Goal: Find specific page/section: Find specific page/section

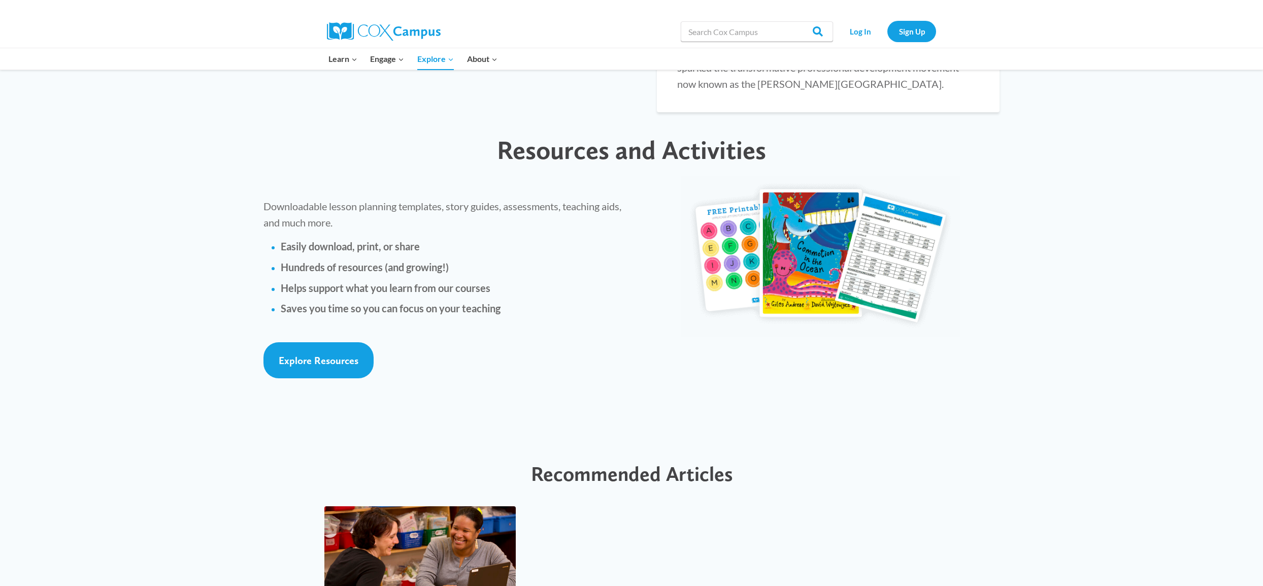
scroll to position [2169, 0]
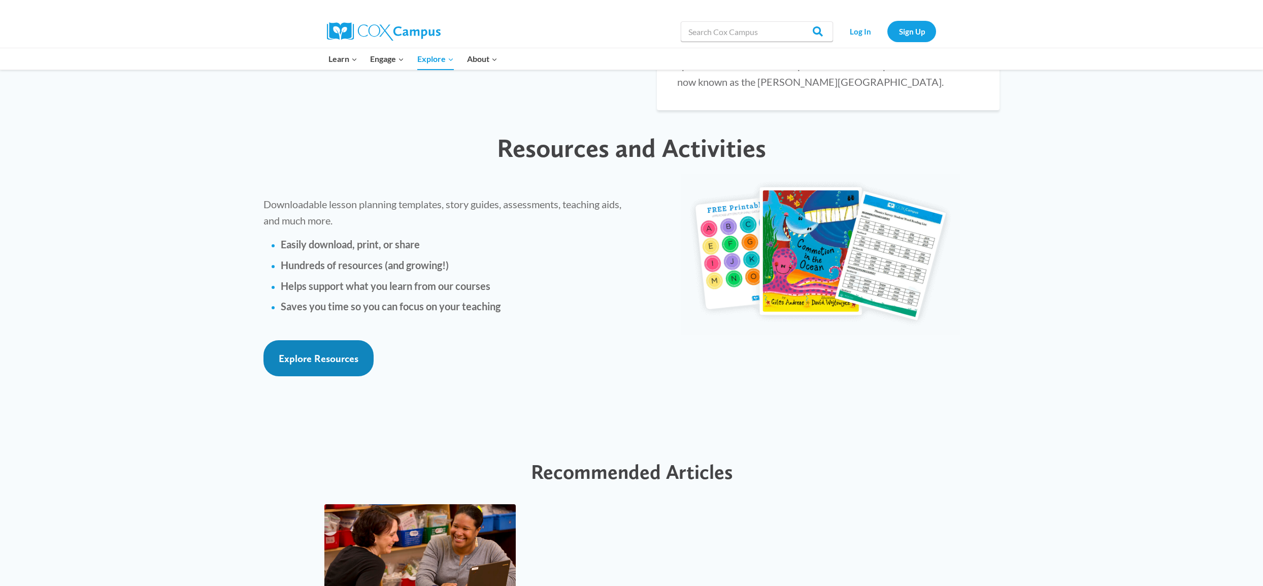
click at [288, 352] on span "Explore Resources" at bounding box center [319, 358] width 80 height 12
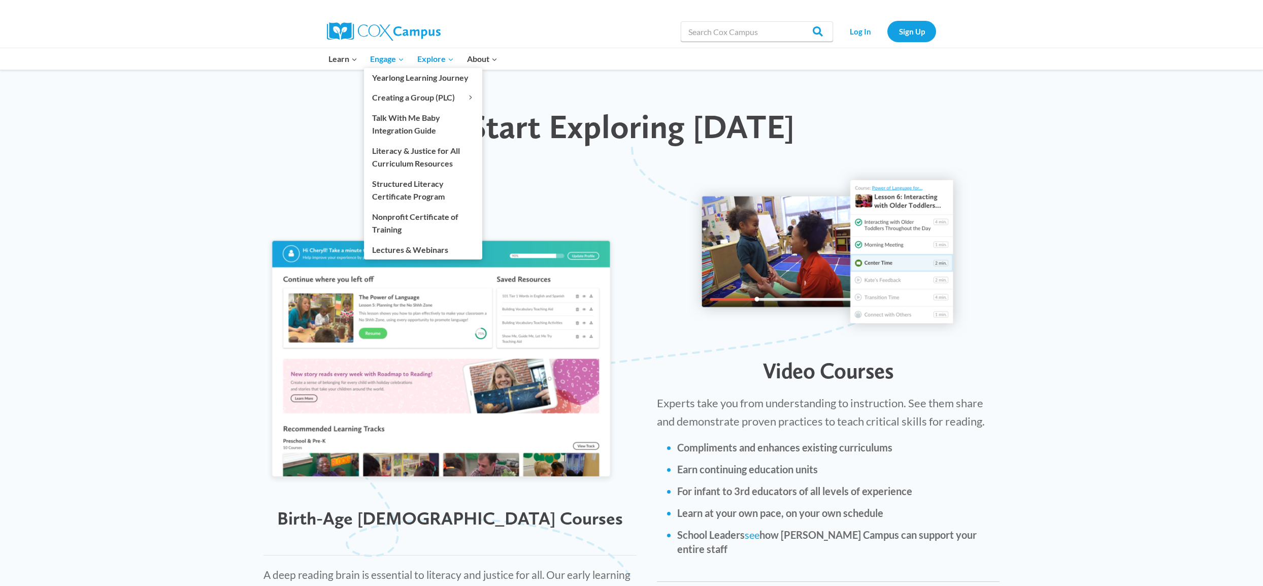
scroll to position [938, 0]
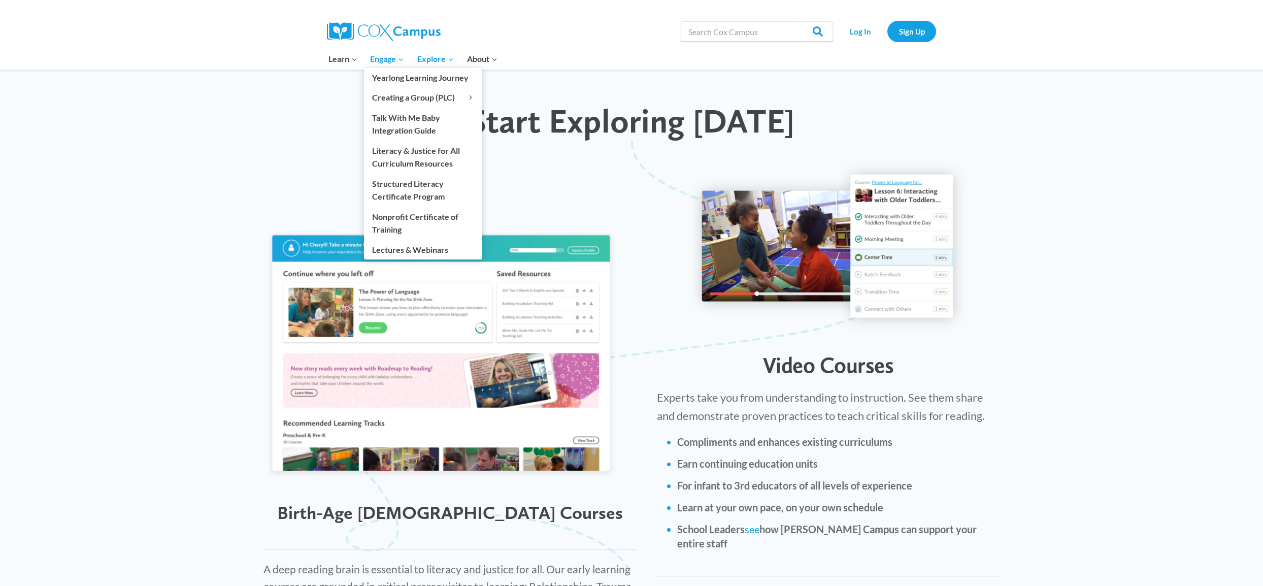
click at [389, 62] on span "Engage Expand" at bounding box center [387, 58] width 34 height 13
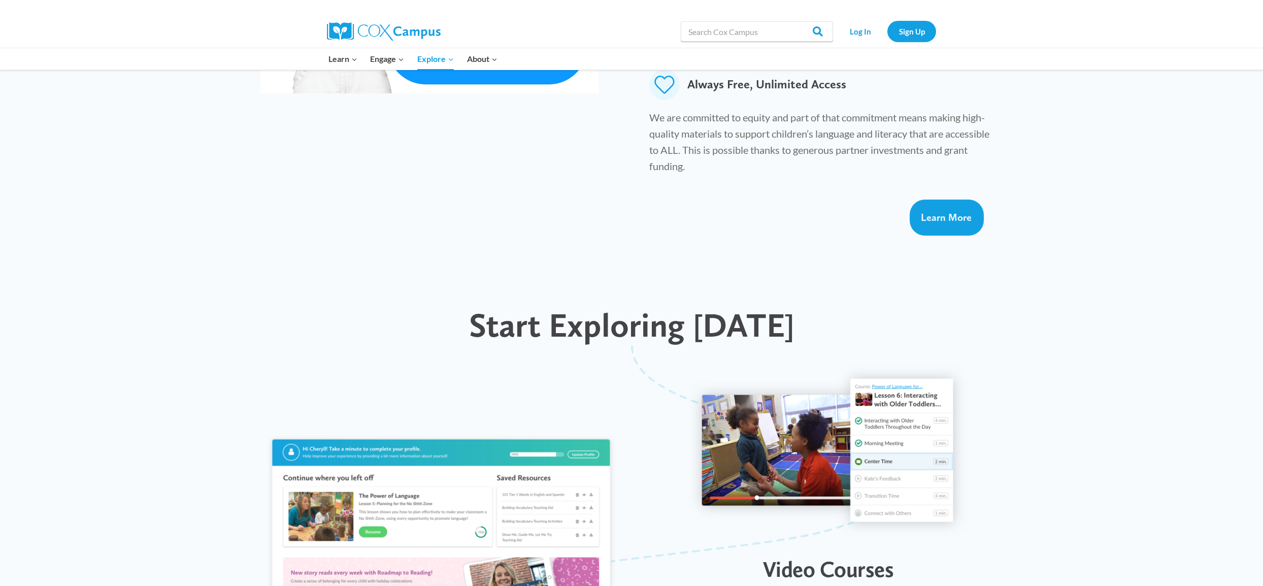
scroll to position [749, 0]
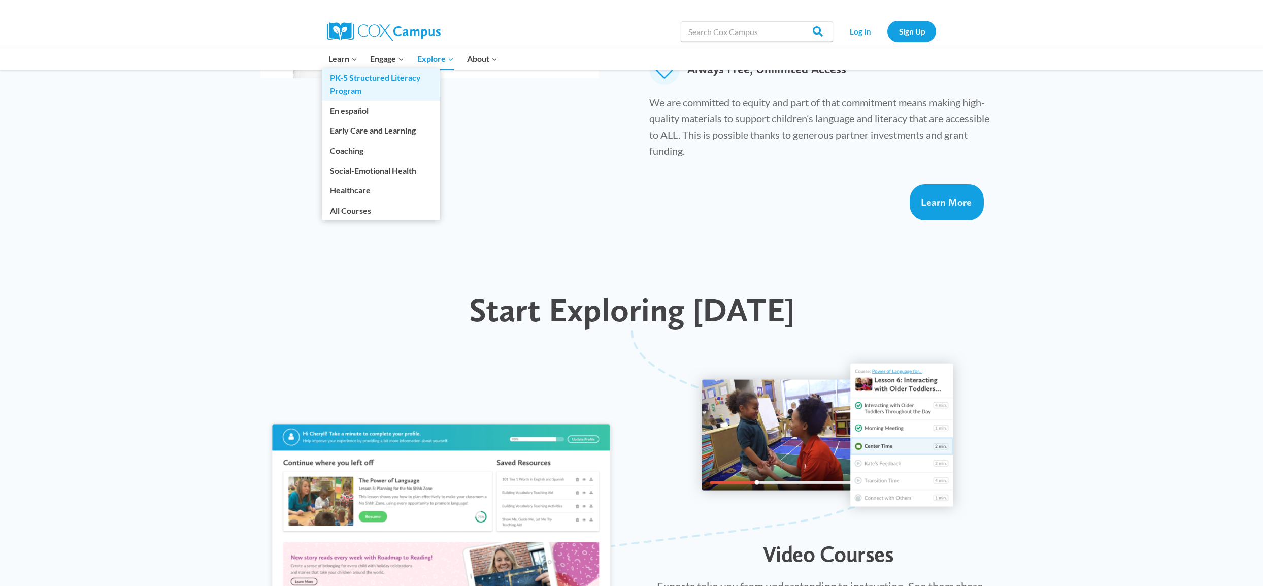
click at [360, 75] on link "PK-5 Structured Literacy Program" at bounding box center [381, 84] width 118 height 32
